Goal: Find specific page/section: Find specific page/section

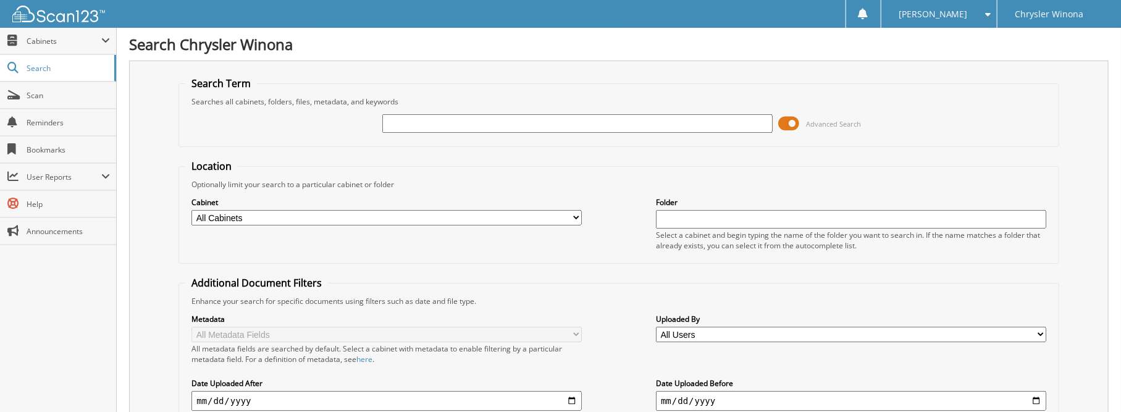
click at [479, 123] on input "text" at bounding box center [577, 123] width 390 height 19
type input "47181"
click at [795, 124] on span at bounding box center [789, 123] width 21 height 19
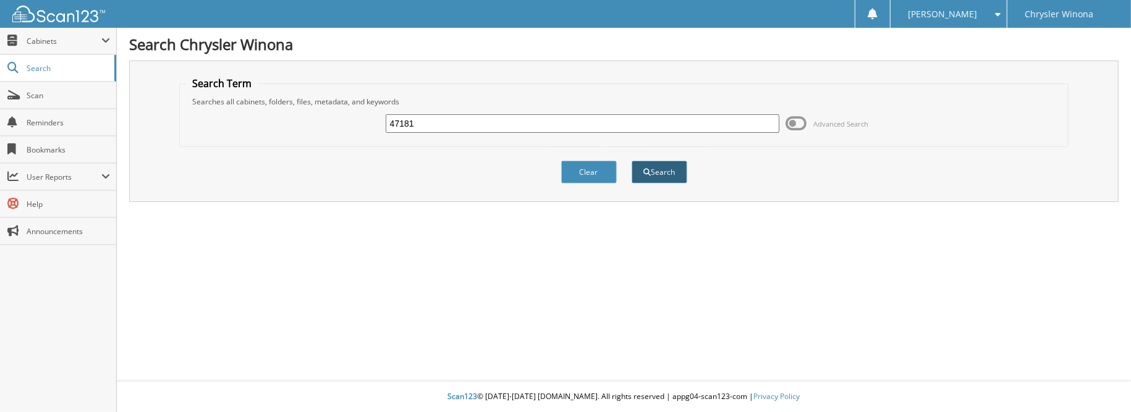
click at [662, 172] on button "Search" at bounding box center [659, 172] width 56 height 23
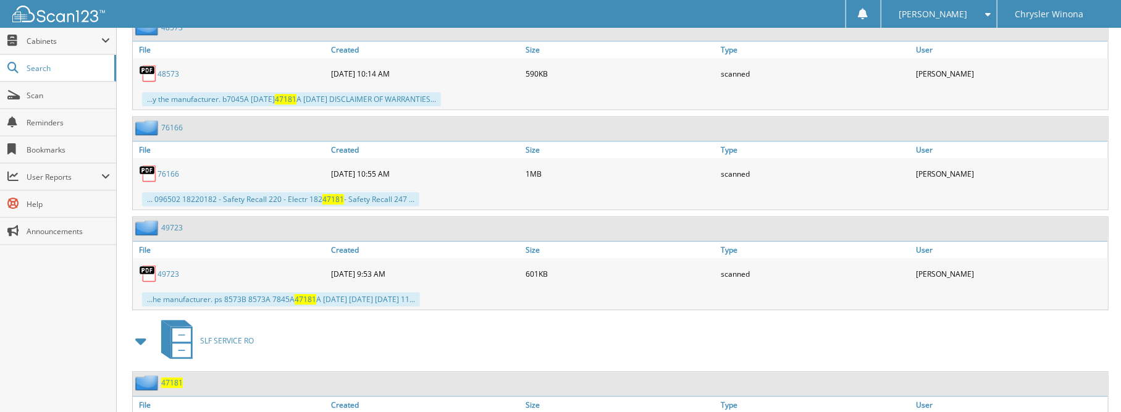
scroll to position [1915, 0]
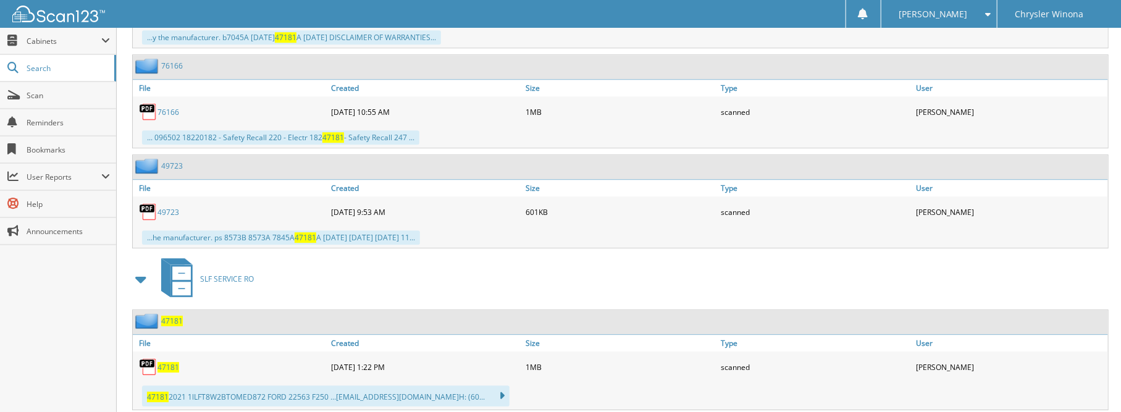
click at [164, 362] on span "47181" at bounding box center [169, 367] width 22 height 11
